Goal: Navigation & Orientation: Find specific page/section

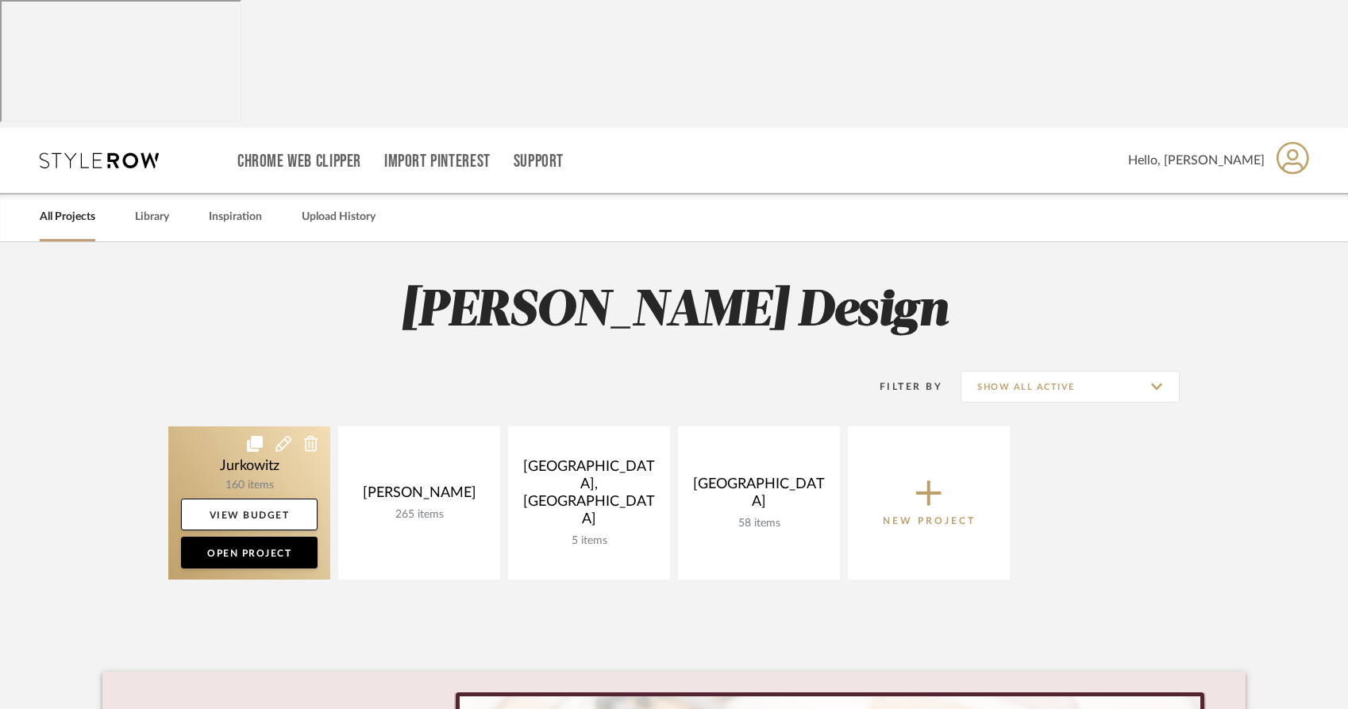
click at [304, 426] on link at bounding box center [249, 502] width 162 height 153
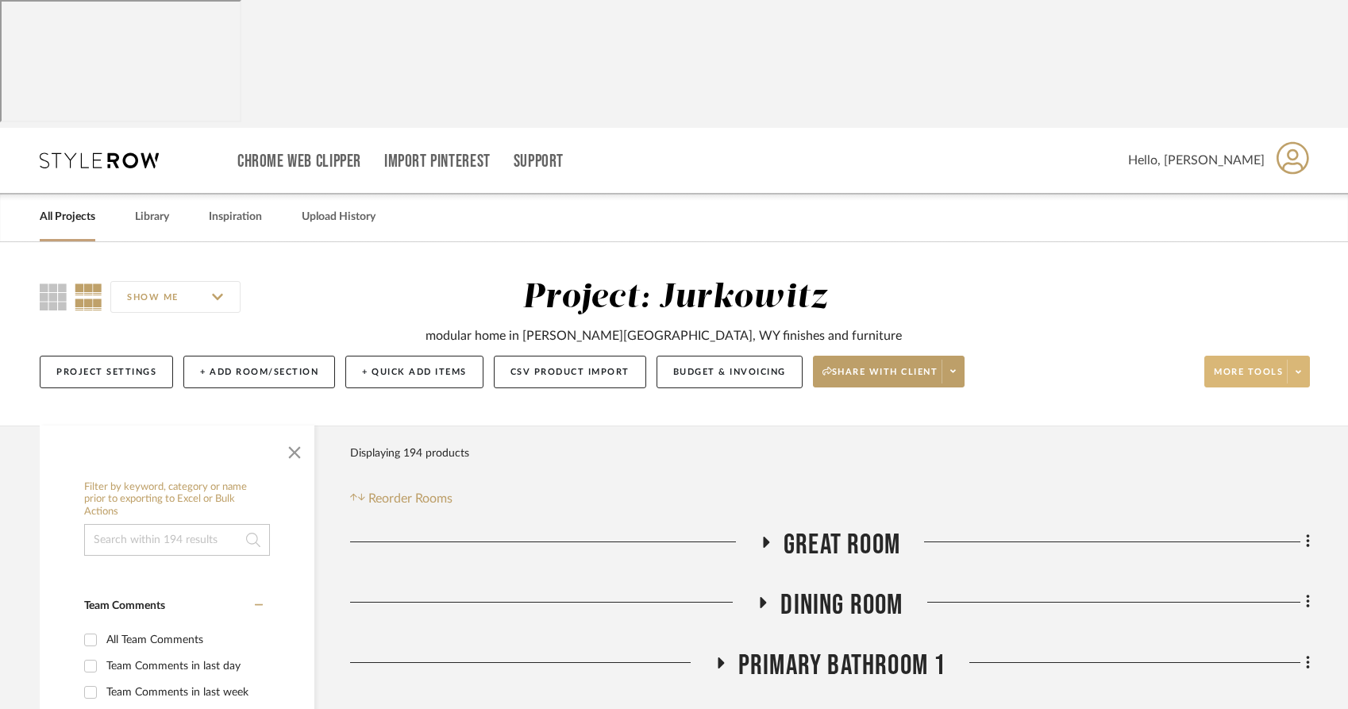
click at [1300, 370] on icon at bounding box center [1299, 371] width 6 height 3
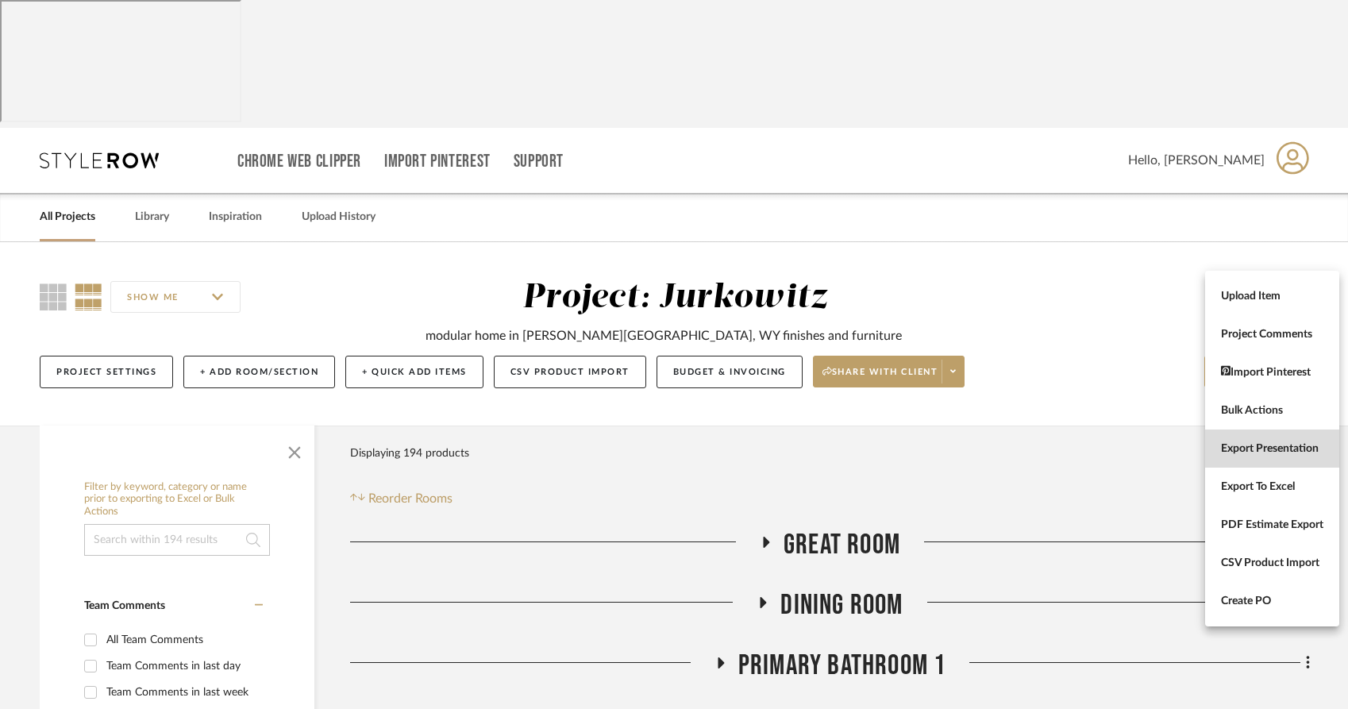
click at [1250, 449] on span "Export Presentation" at bounding box center [1272, 448] width 102 height 13
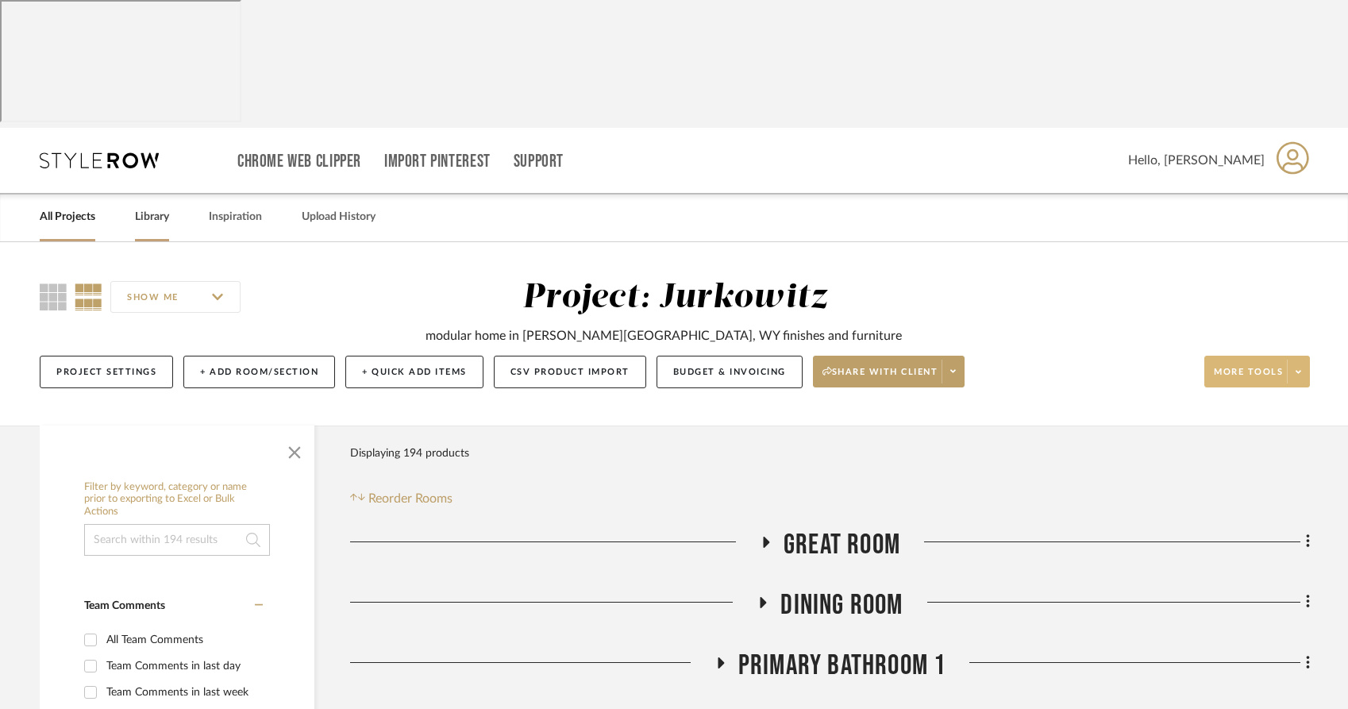
click at [140, 206] on link "Library" at bounding box center [152, 216] width 34 height 21
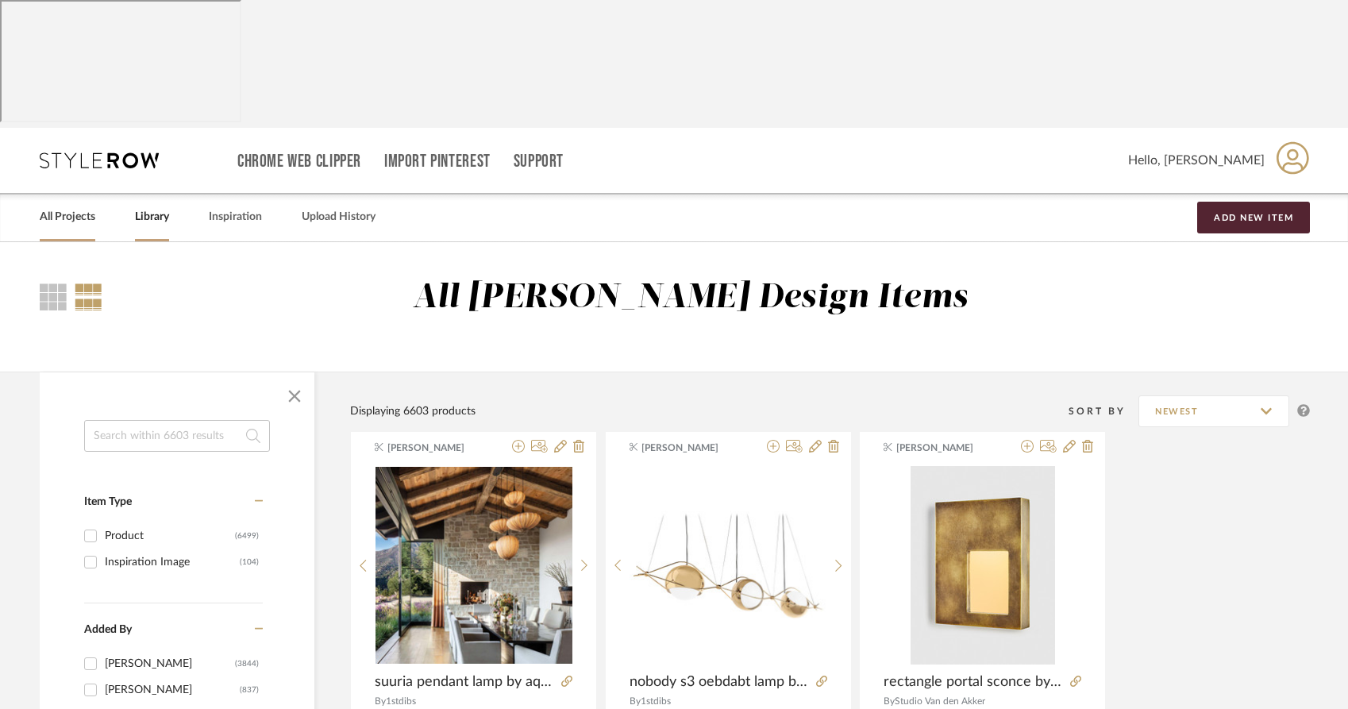
click at [46, 206] on link "All Projects" at bounding box center [68, 216] width 56 height 21
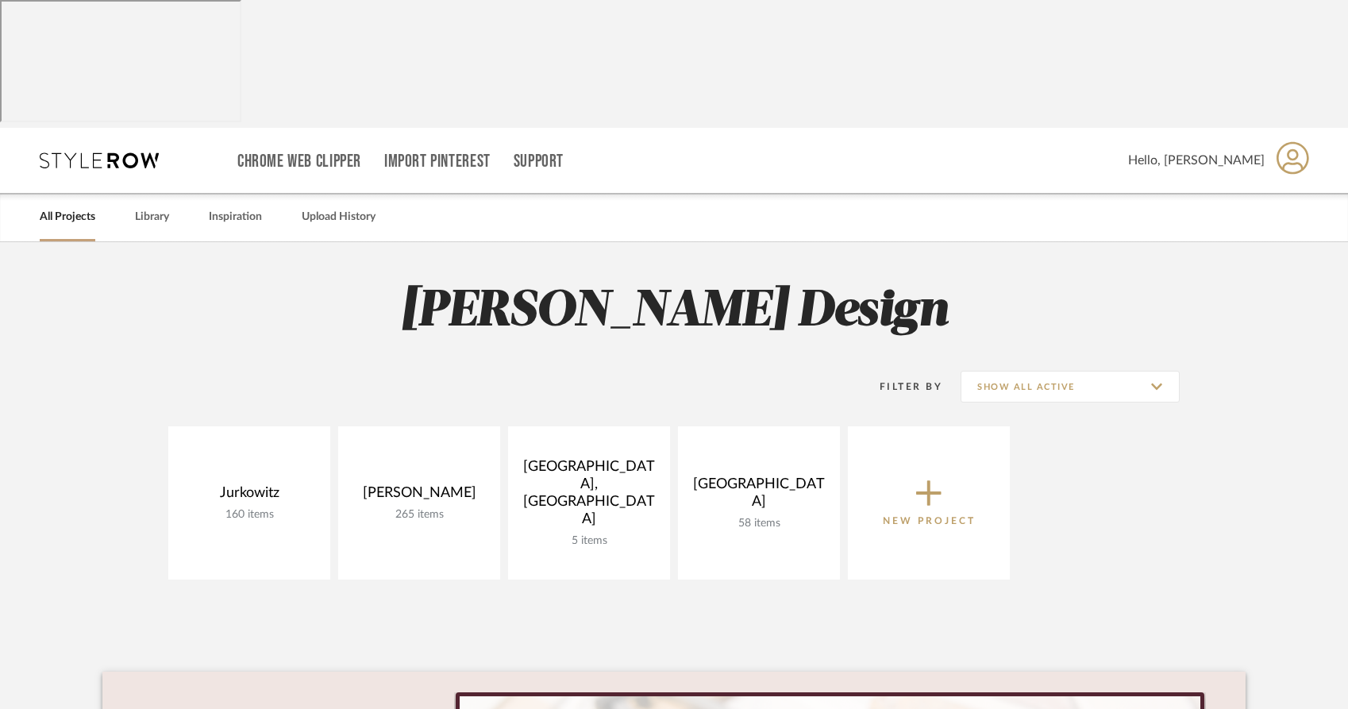
click at [46, 206] on link "All Projects" at bounding box center [68, 216] width 56 height 21
click at [148, 206] on link "Library" at bounding box center [152, 216] width 34 height 21
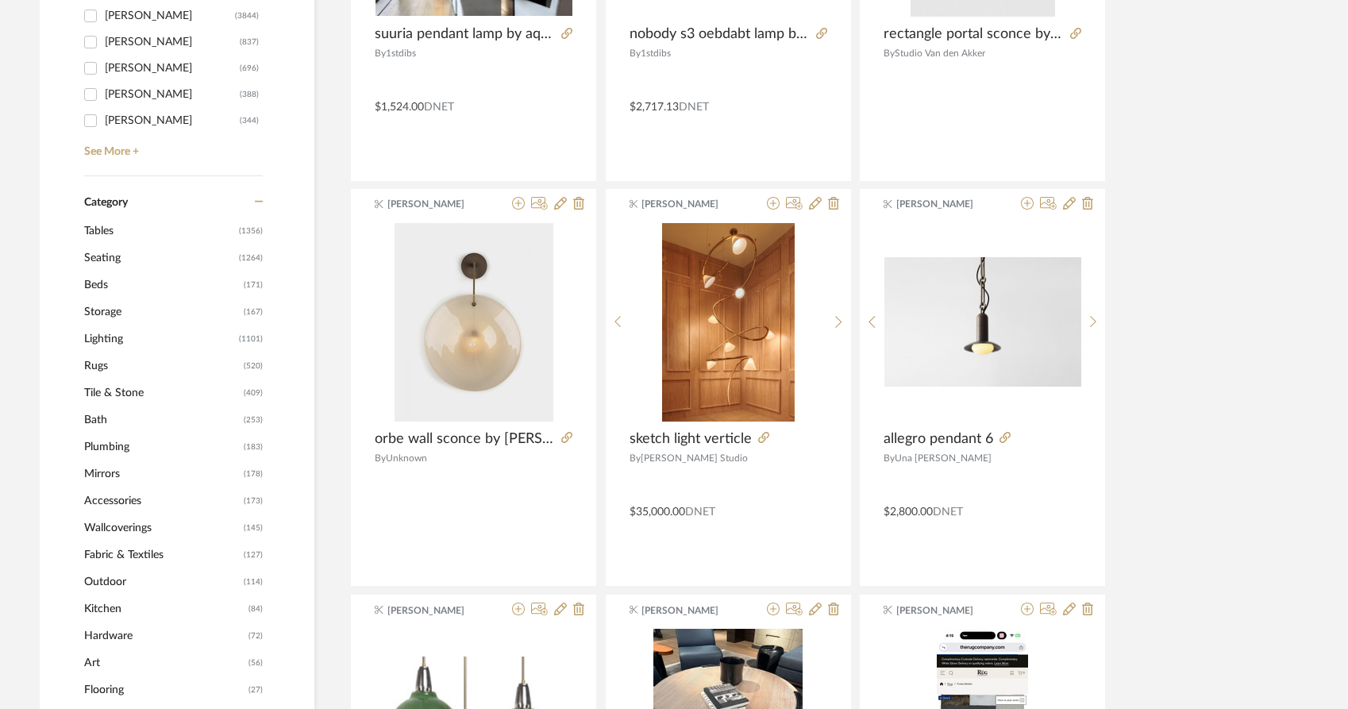
scroll to position [646, 0]
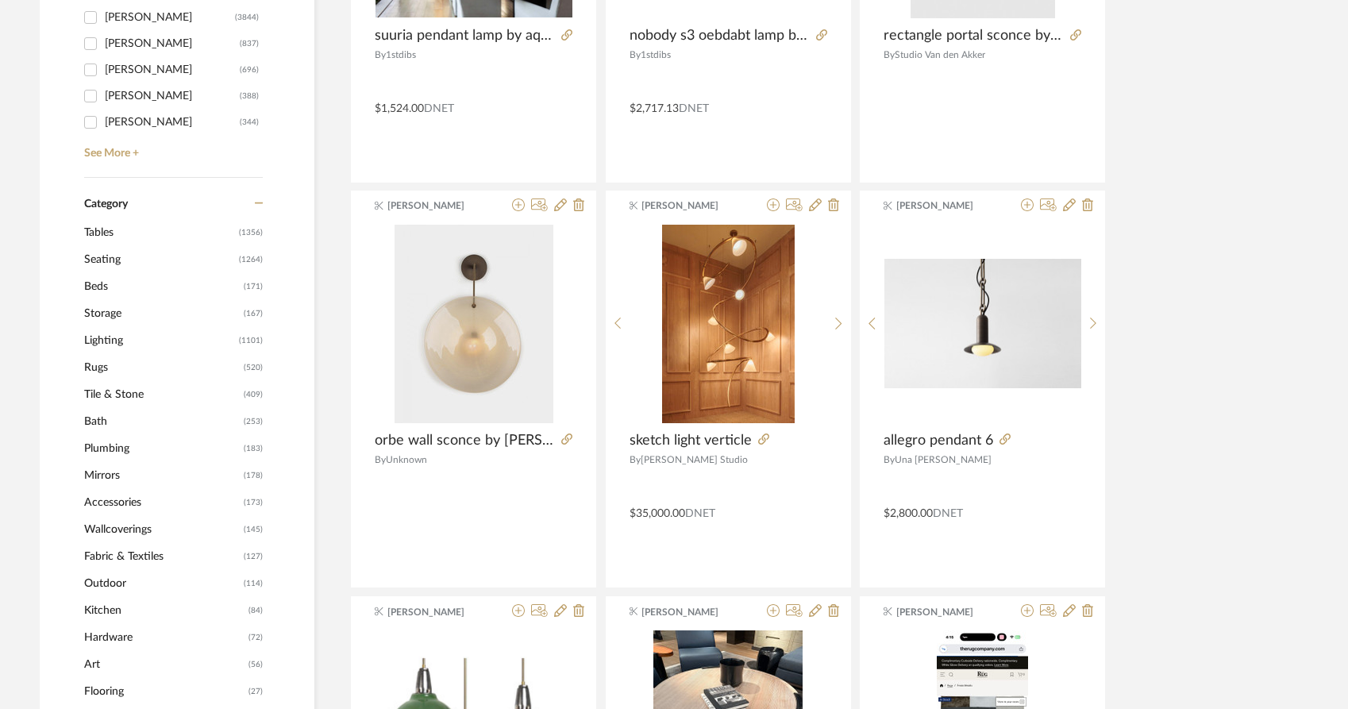
click at [93, 327] on span "Lighting" at bounding box center [159, 340] width 151 height 27
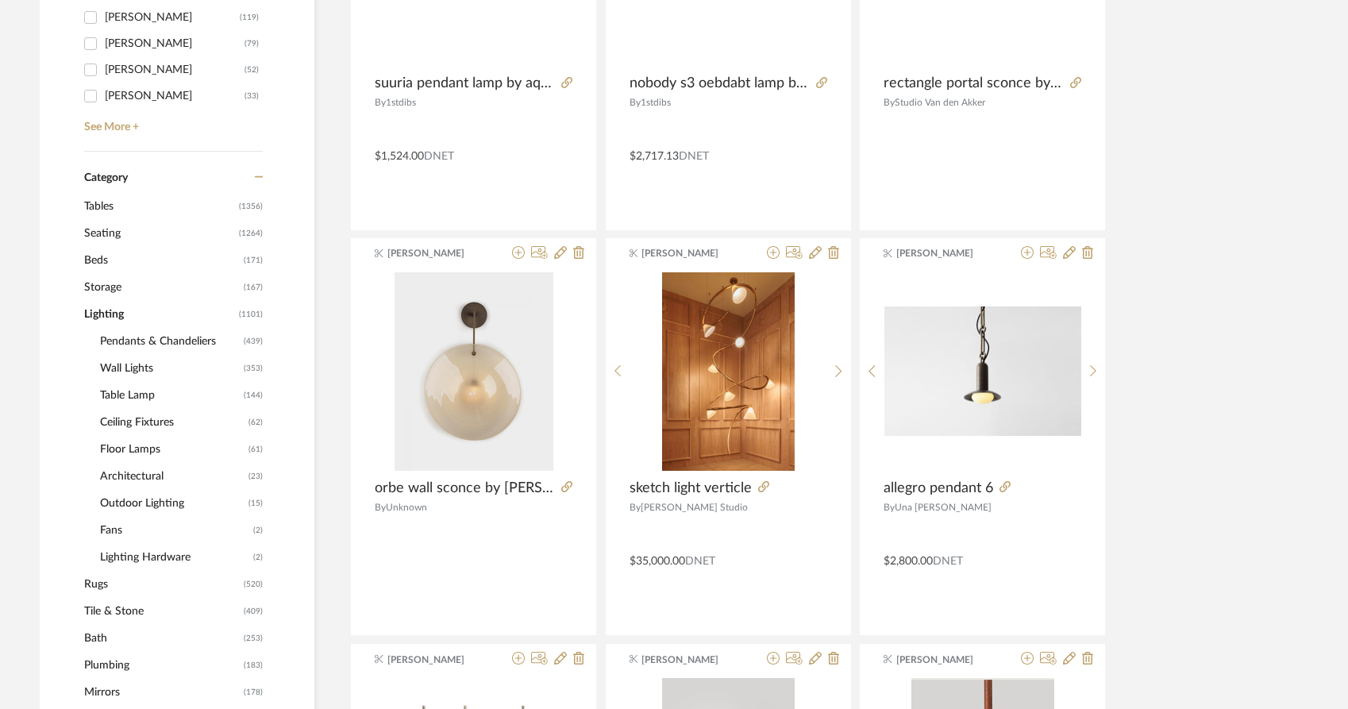
scroll to position [642, 0]
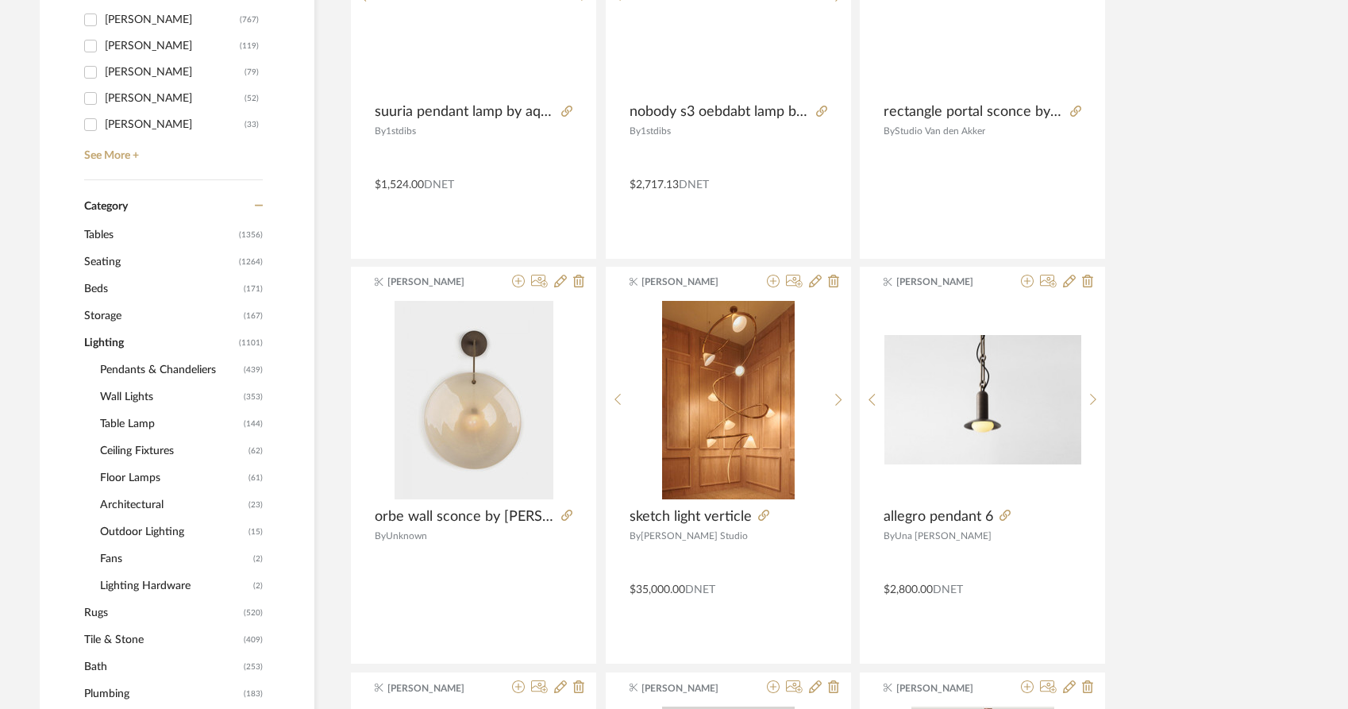
click at [151, 357] on span "Pendants & Chandeliers" at bounding box center [170, 370] width 140 height 27
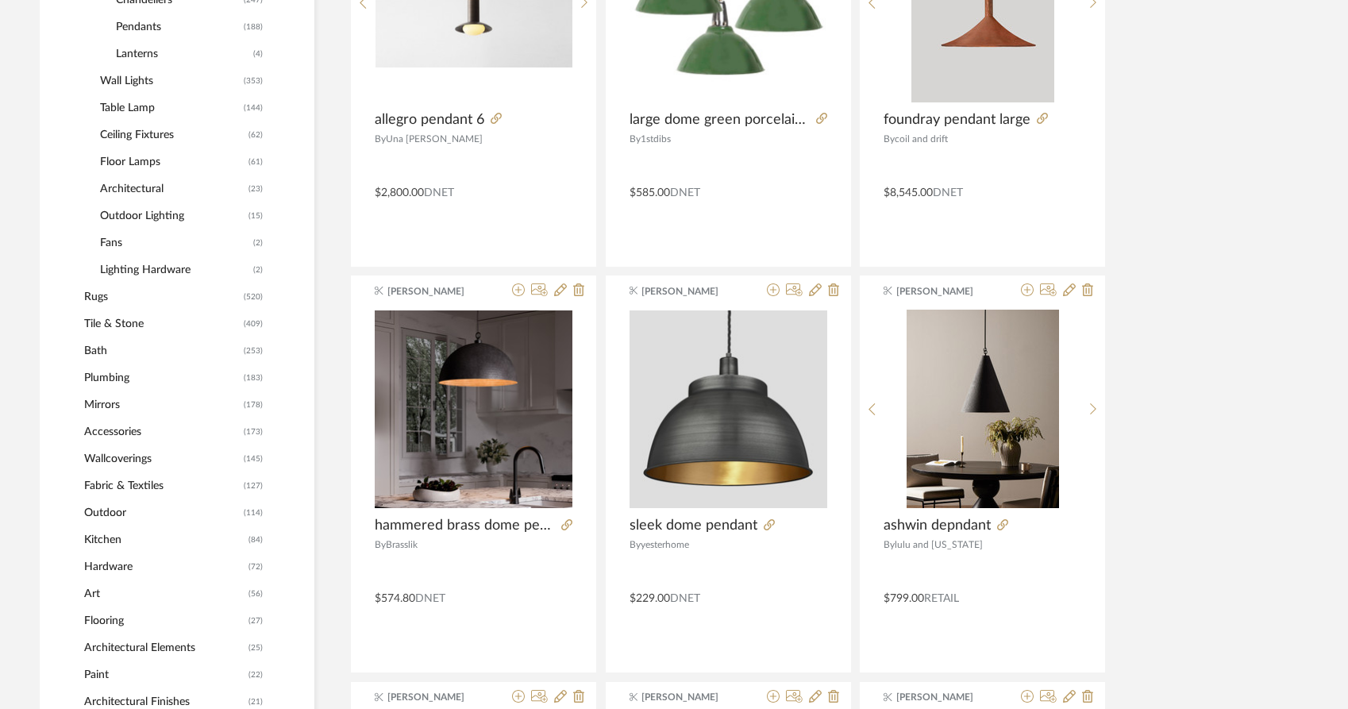
scroll to position [819, 0]
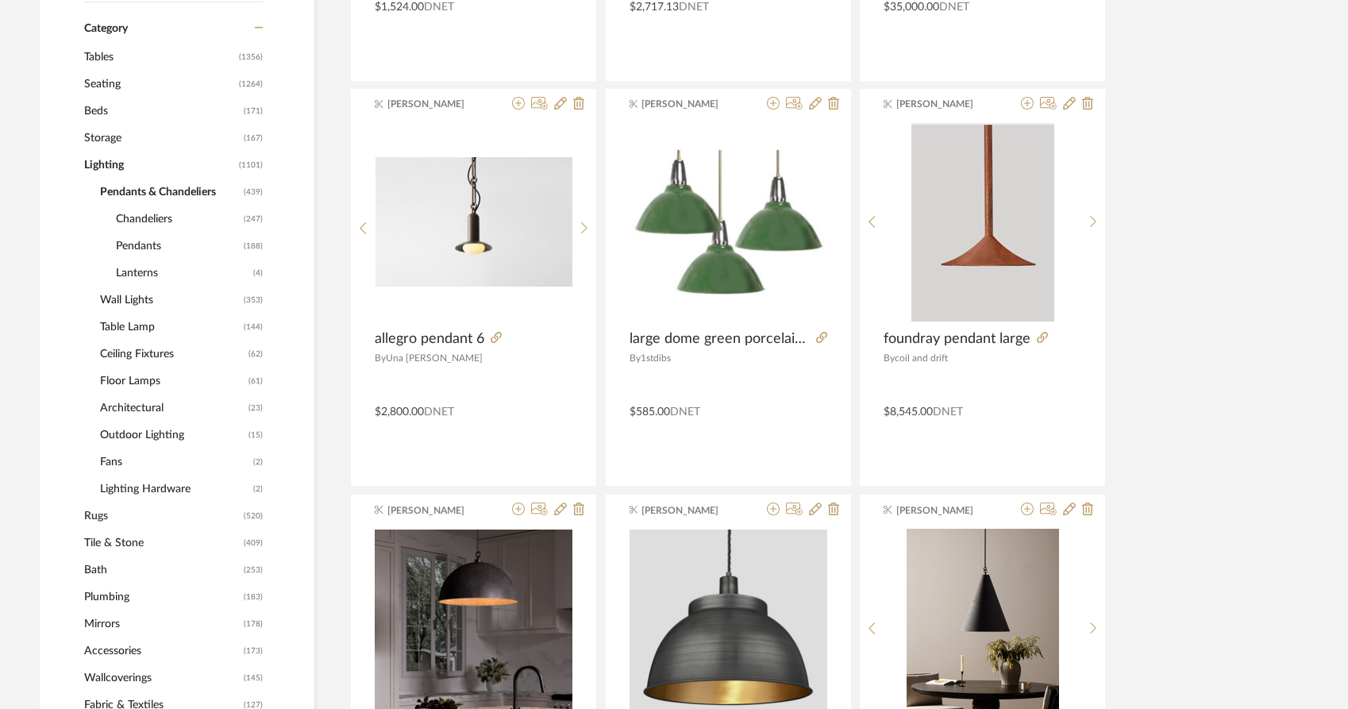
click at [114, 341] on span "Ceiling Fixtures" at bounding box center [172, 354] width 145 height 27
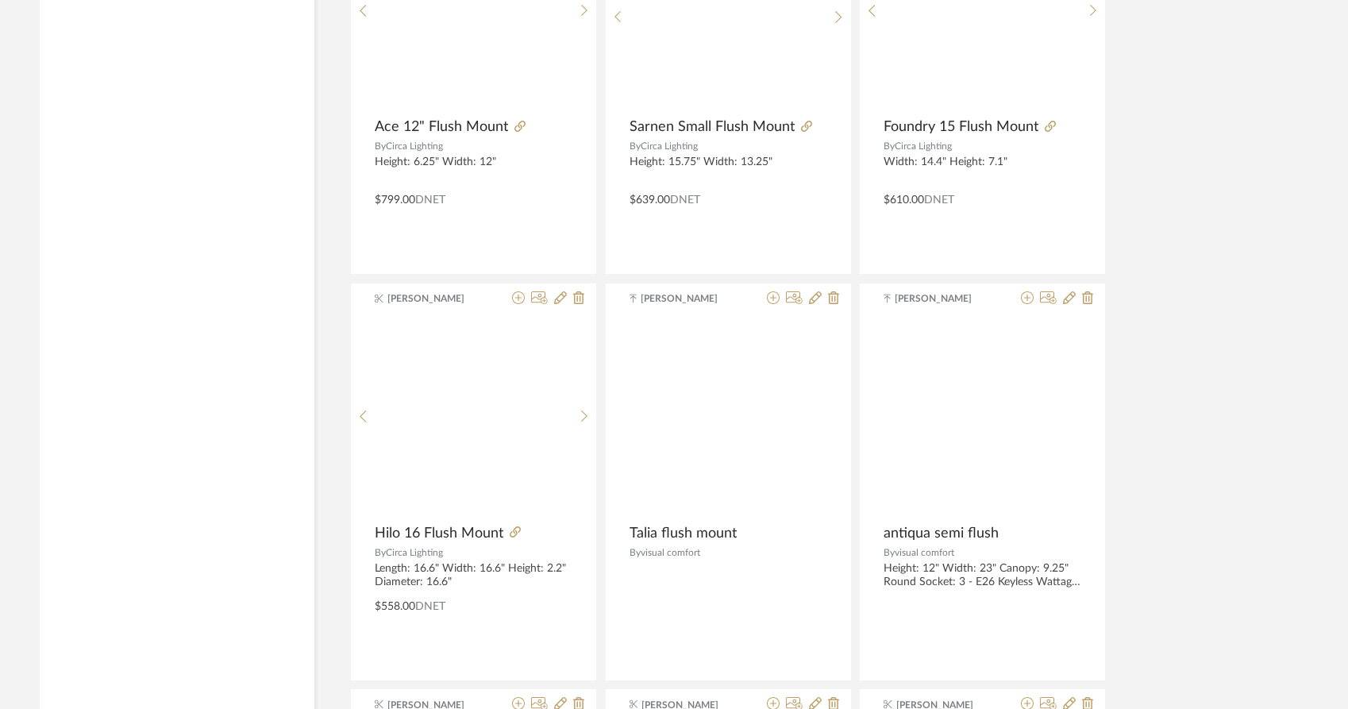
scroll to position [3878, 0]
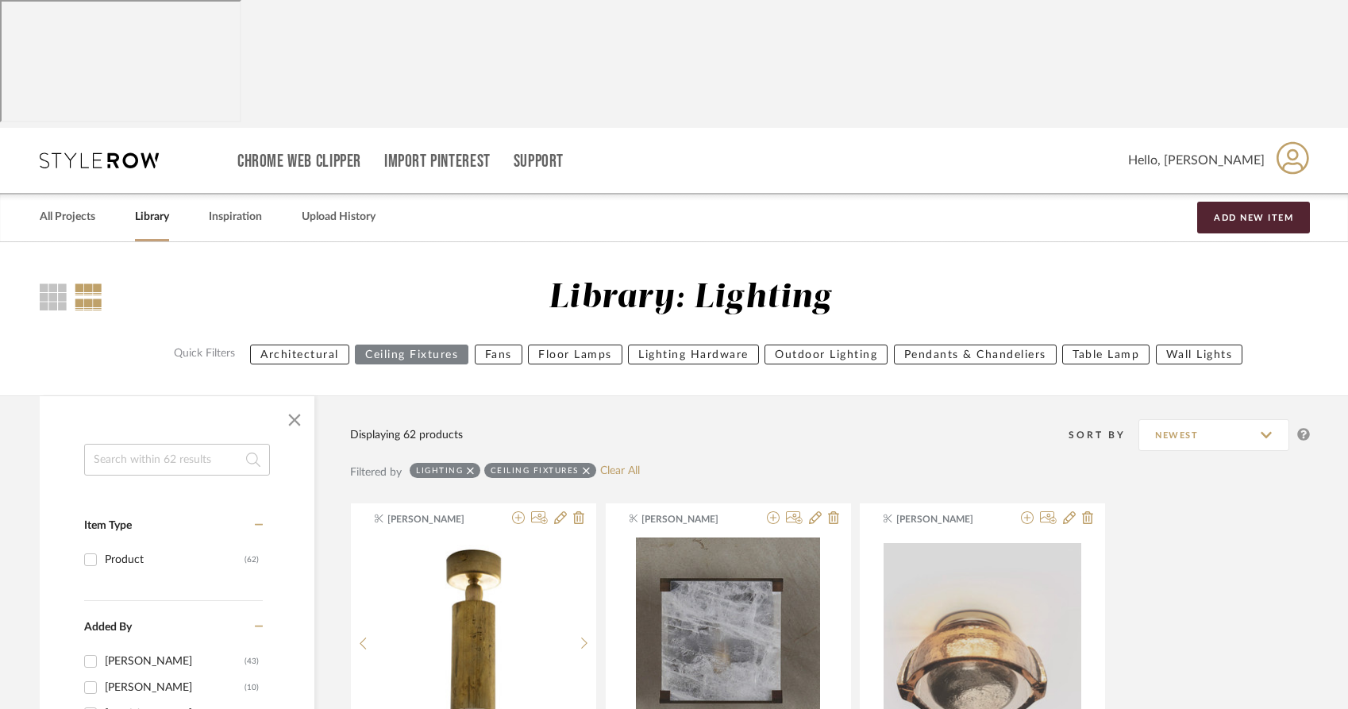
scroll to position [2, 0]
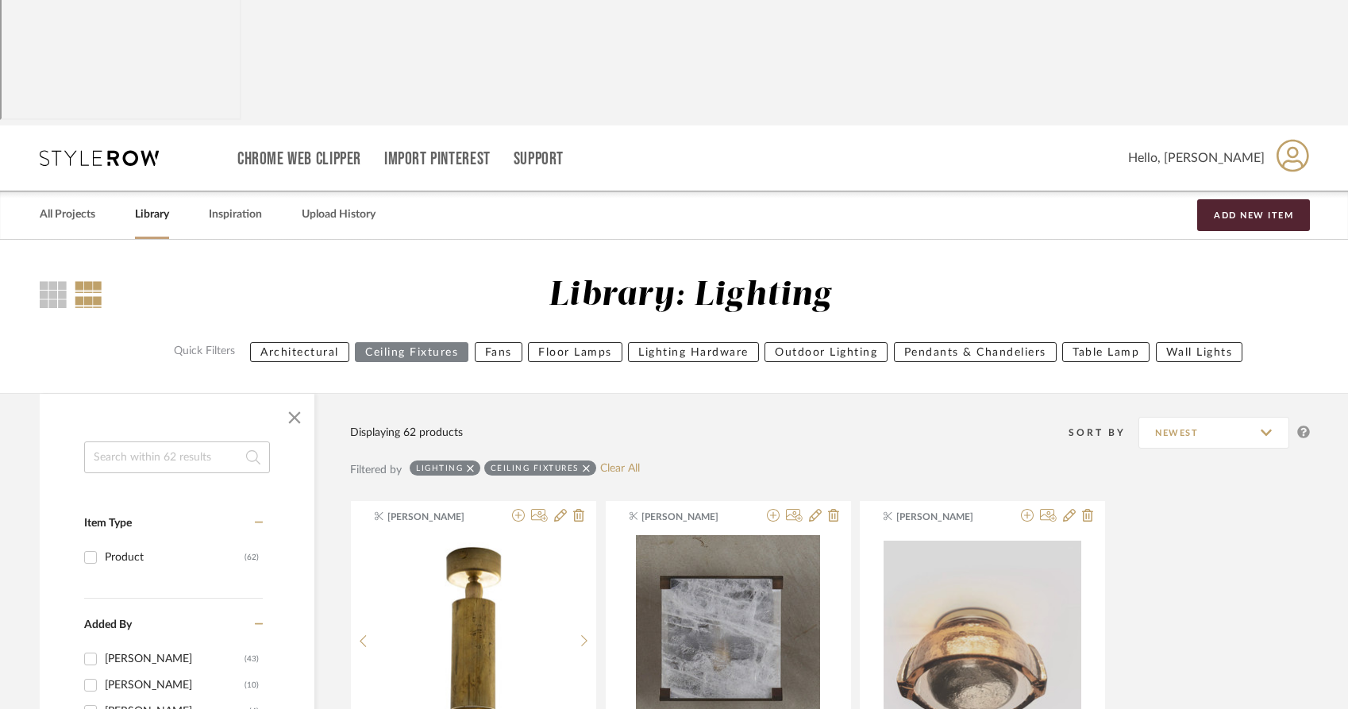
click at [141, 204] on link "Library" at bounding box center [152, 214] width 34 height 21
